Goal: Task Accomplishment & Management: Manage account settings

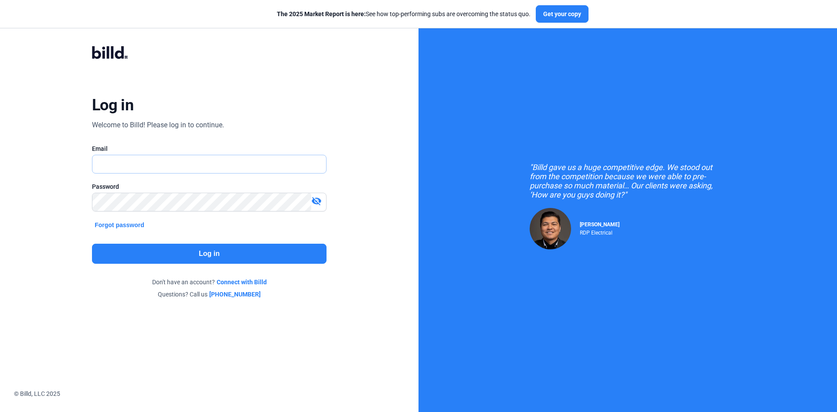
type input "[EMAIL_ADDRESS][DOMAIN_NAME]"
click at [279, 252] on button "Log in" at bounding box center [209, 254] width 235 height 20
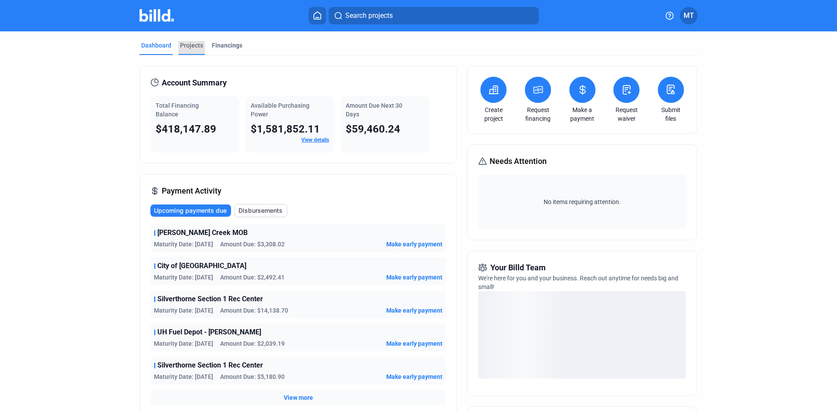
click at [188, 46] on div "Projects" at bounding box center [191, 45] width 23 height 9
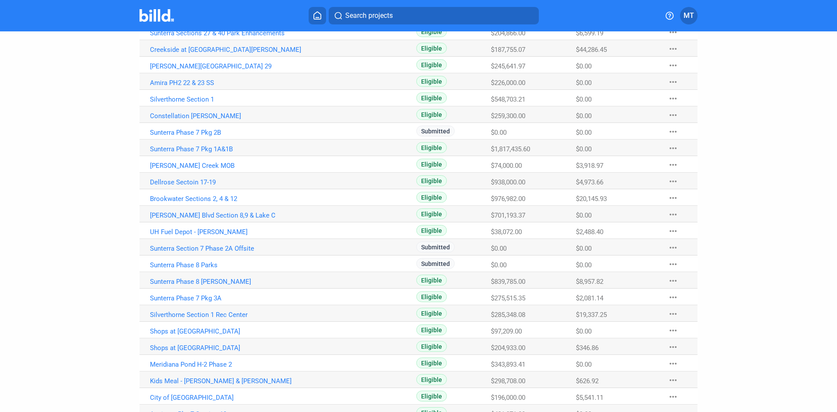
scroll to position [369, 0]
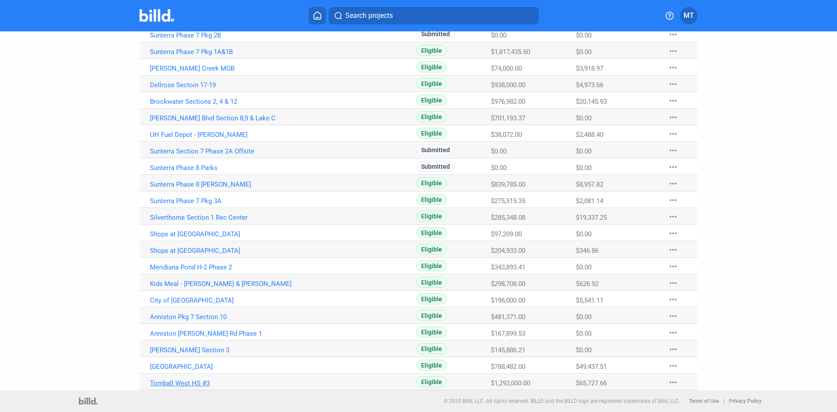
click at [192, 381] on link "Tomball West HS #3" at bounding box center [246, 383] width 193 height 8
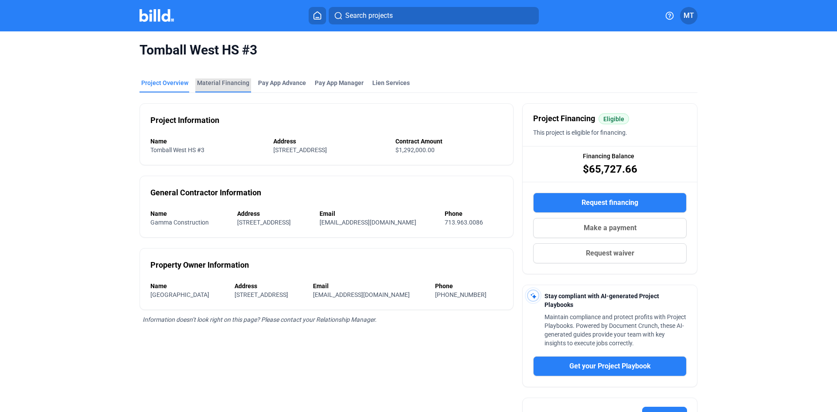
click at [224, 84] on div "Material Financing" at bounding box center [223, 82] width 52 height 9
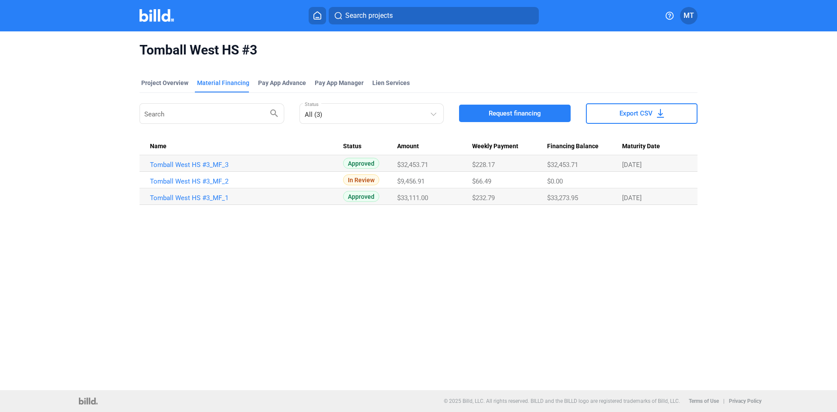
click at [157, 19] on img at bounding box center [156, 15] width 34 height 13
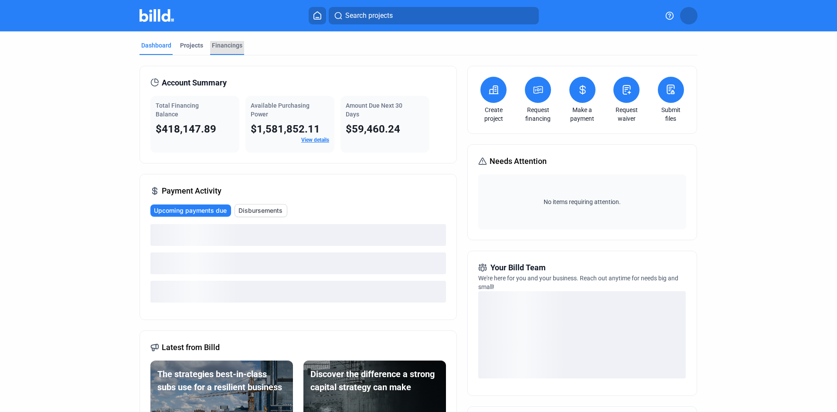
click at [224, 50] on div "Financings" at bounding box center [227, 48] width 34 height 14
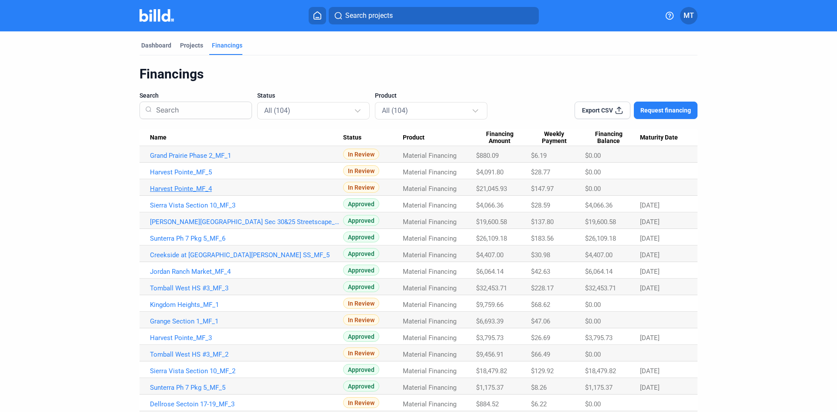
click at [168, 186] on link "Harvest Pointe_MF_4" at bounding box center [246, 189] width 193 height 8
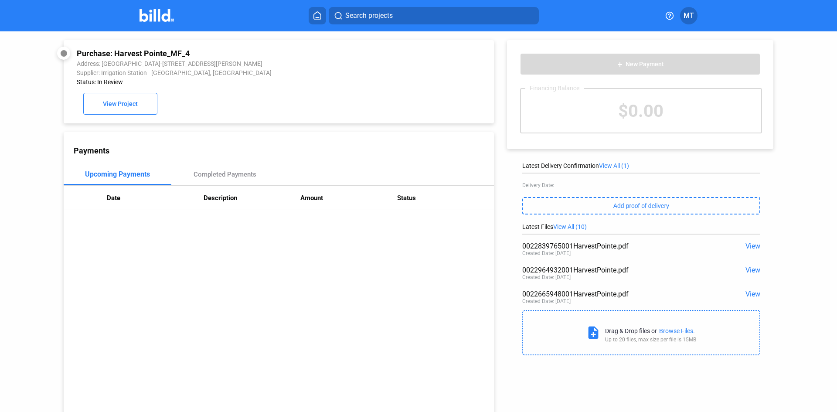
click at [585, 230] on span "View All (10)" at bounding box center [570, 226] width 34 height 7
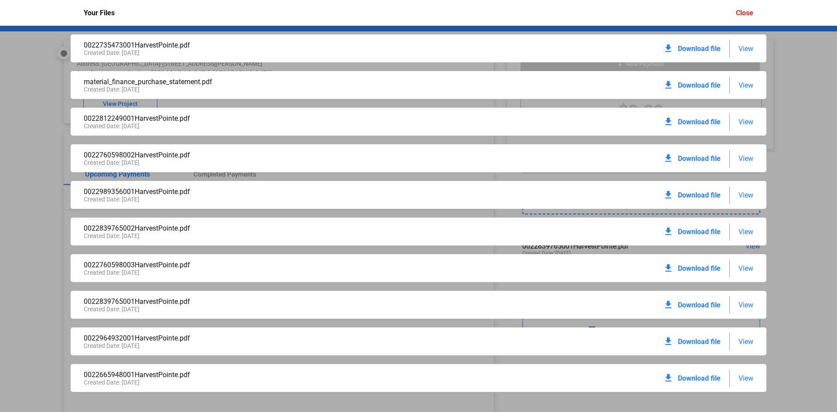
click at [742, 84] on span "View" at bounding box center [745, 85] width 15 height 8
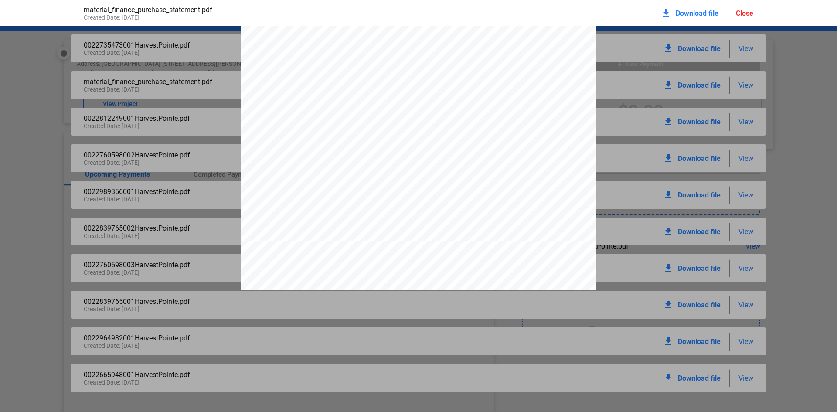
scroll to position [1748, 0]
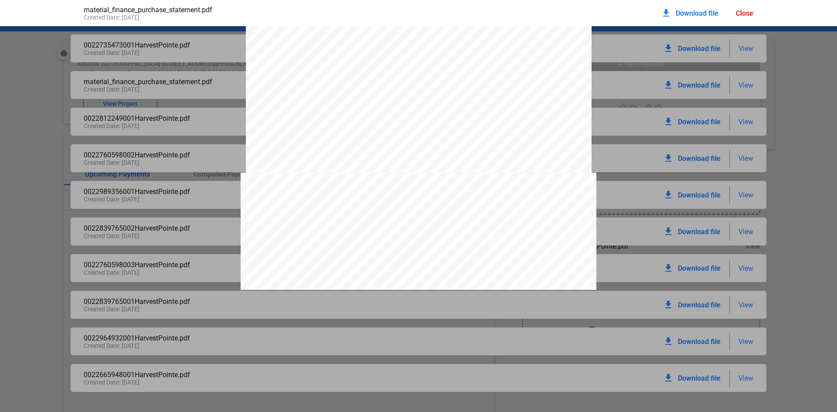
click at [738, 11] on div "Close" at bounding box center [744, 13] width 17 height 8
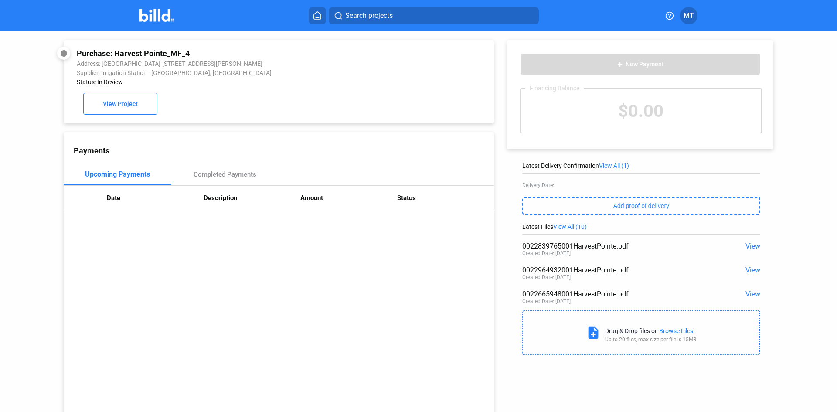
click at [150, 6] on mat-toolbar "Search projects MT" at bounding box center [418, 15] width 837 height 31
click at [161, 15] on img at bounding box center [156, 15] width 34 height 13
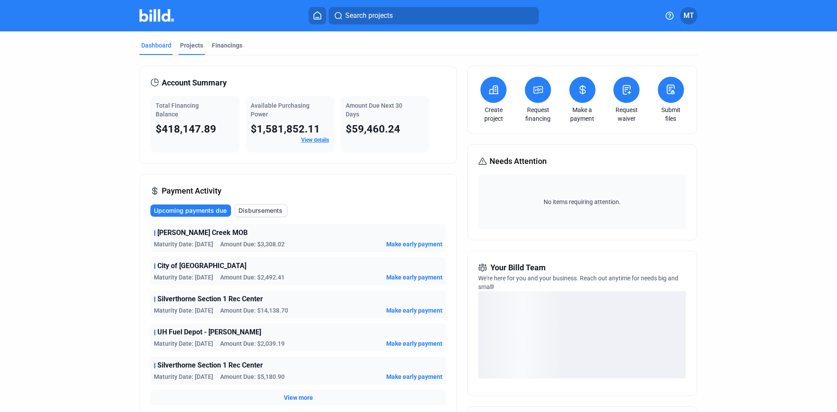
click at [190, 48] on div "Projects" at bounding box center [191, 45] width 23 height 9
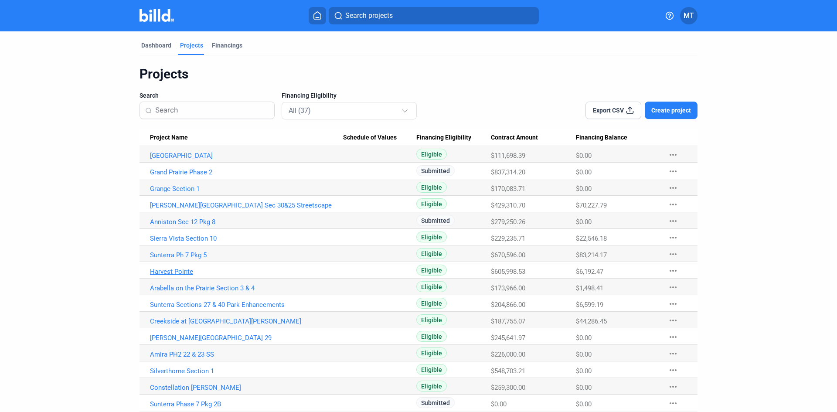
click at [176, 273] on link "Harvest Pointe" at bounding box center [246, 272] width 193 height 8
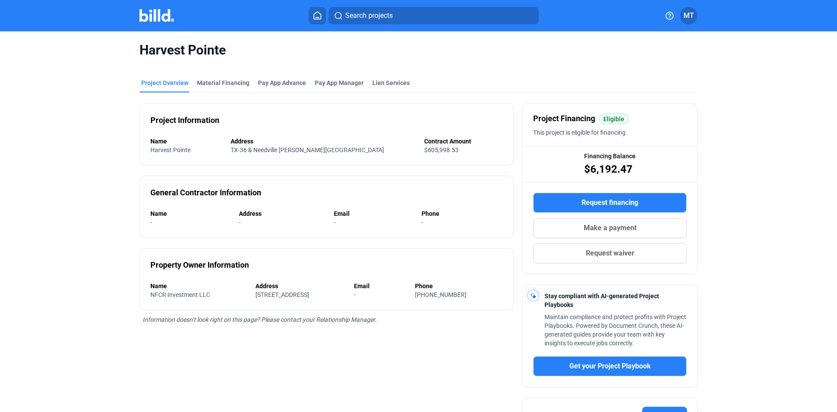
click at [233, 77] on mat-tab-group "Project Overview Material Financing Pay App Advance Pay App Manager Lien Servic…" at bounding box center [418, 309] width 558 height 480
click at [229, 85] on div "Material Financing" at bounding box center [223, 82] width 52 height 9
